Goal: Transaction & Acquisition: Subscribe to service/newsletter

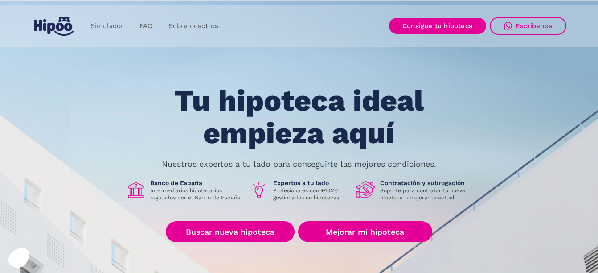
scroll to position [45, 0]
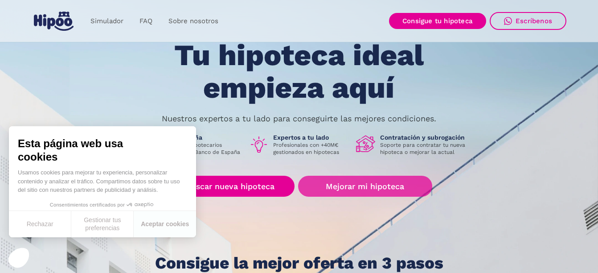
click at [338, 187] on link "Mejorar mi hipoteca" at bounding box center [365, 186] width 134 height 21
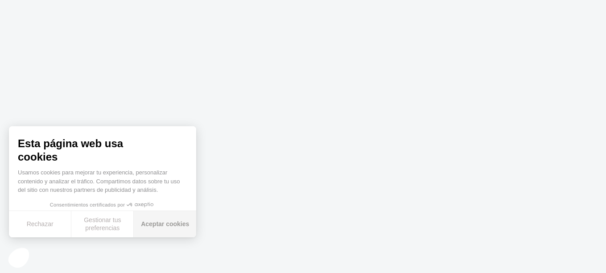
click at [158, 225] on button "Aceptar cookies" at bounding box center [165, 224] width 62 height 26
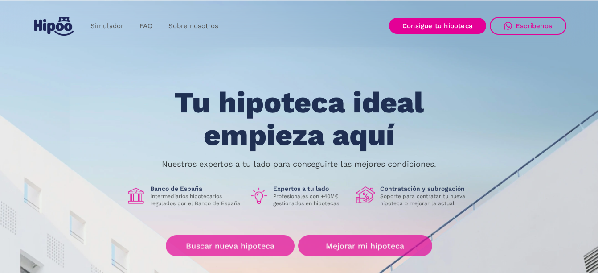
scroll to position [45, 0]
